Goal: Task Accomplishment & Management: Manage account settings

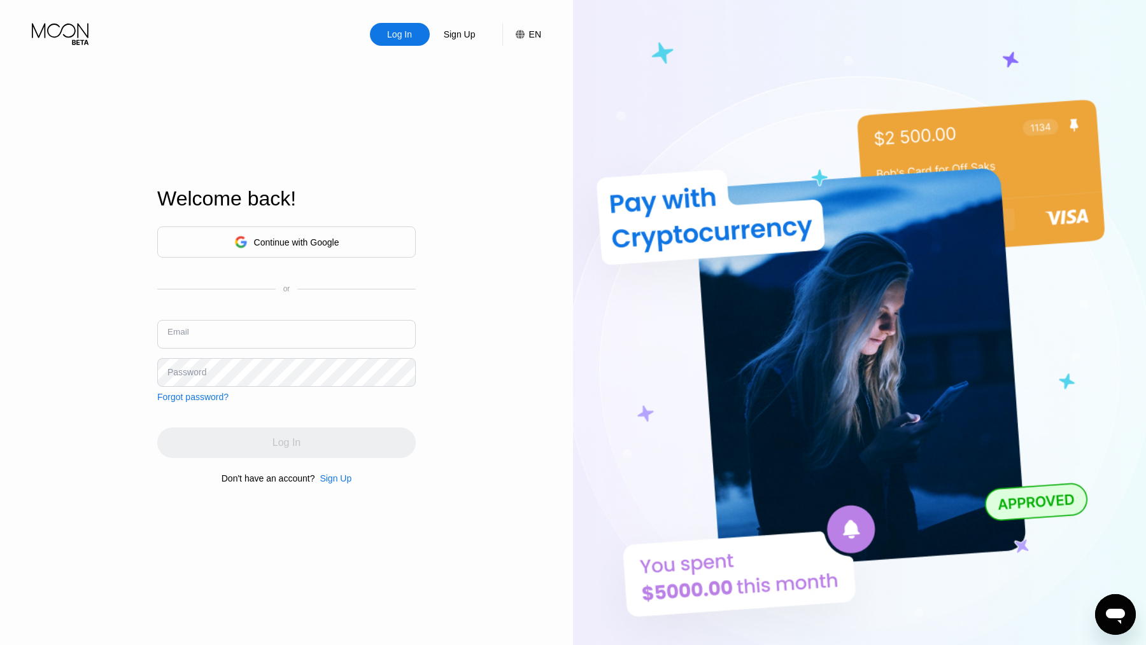
click at [270, 335] on input "text" at bounding box center [286, 334] width 258 height 29
paste input "[EMAIL_ADDRESS][DOMAIN_NAME]"
type input "[EMAIL_ADDRESS][DOMAIN_NAME]"
click at [274, 450] on div "Log In" at bounding box center [286, 443] width 258 height 31
click at [253, 337] on input "text" at bounding box center [286, 334] width 258 height 29
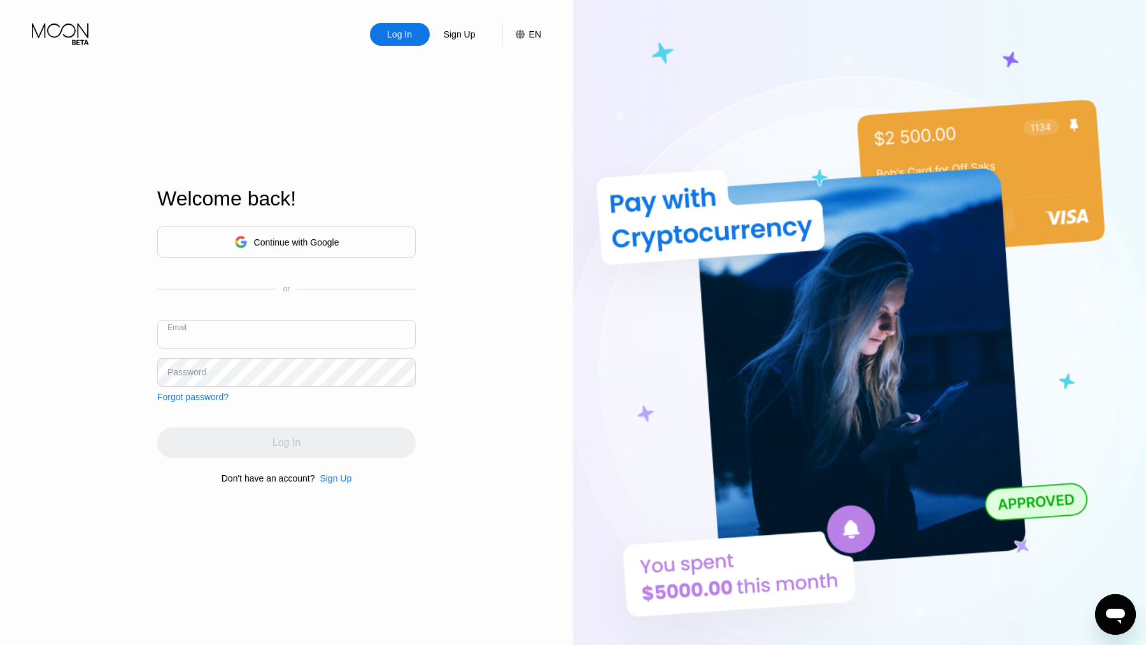
paste input "[EMAIL_ADDRESS][DOMAIN_NAME]"
type input "[EMAIL_ADDRESS][DOMAIN_NAME]"
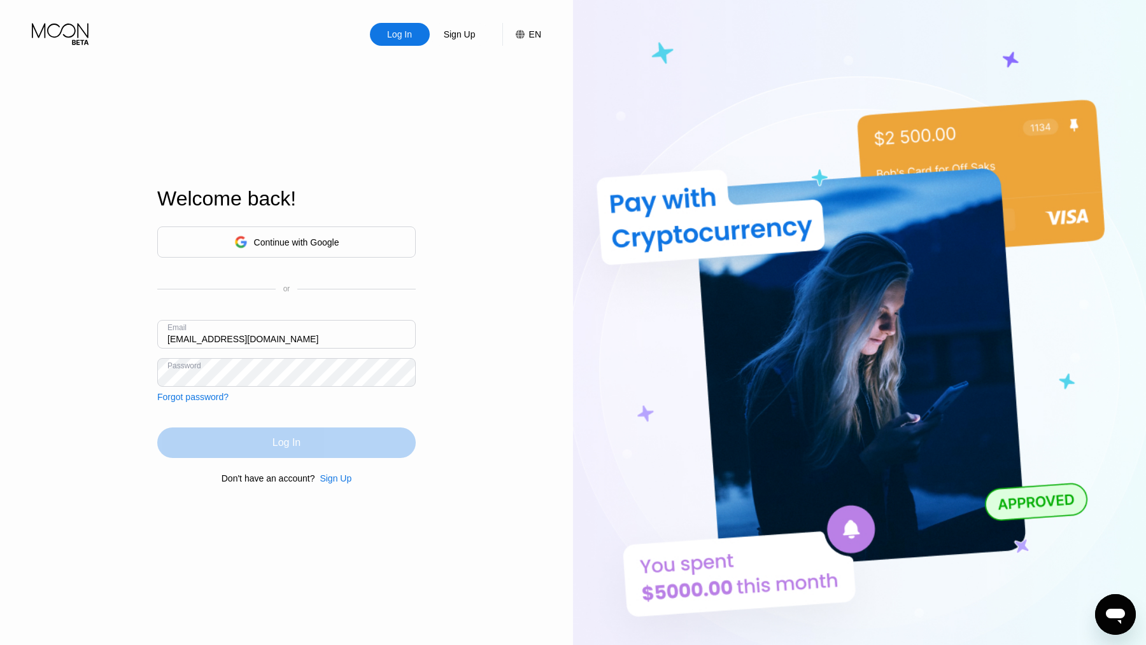
click at [285, 449] on div "Log In" at bounding box center [286, 443] width 28 height 13
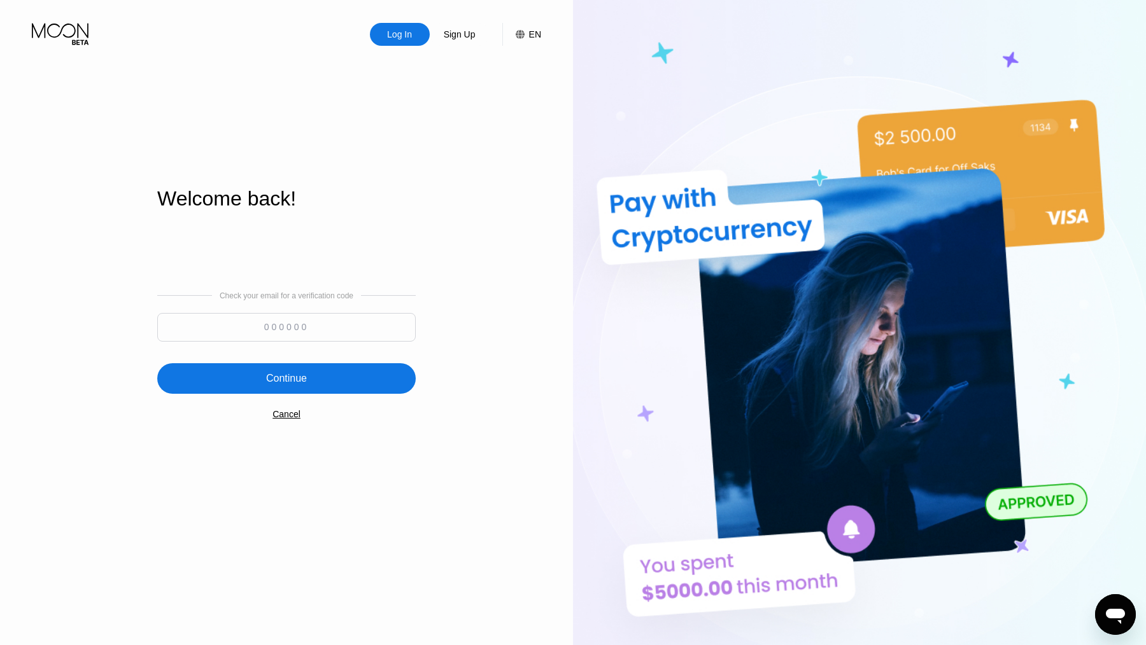
click at [375, 330] on input at bounding box center [286, 327] width 258 height 29
paste input "937091"
type input "937091"
click at [351, 367] on div "Continue" at bounding box center [286, 378] width 258 height 31
